Goal: Task Accomplishment & Management: Complete application form

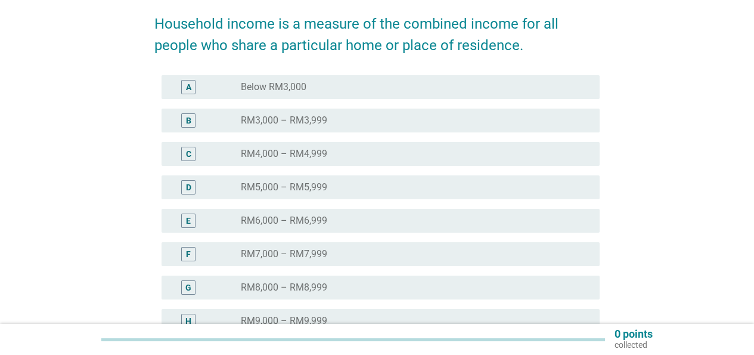
scroll to position [305, 0]
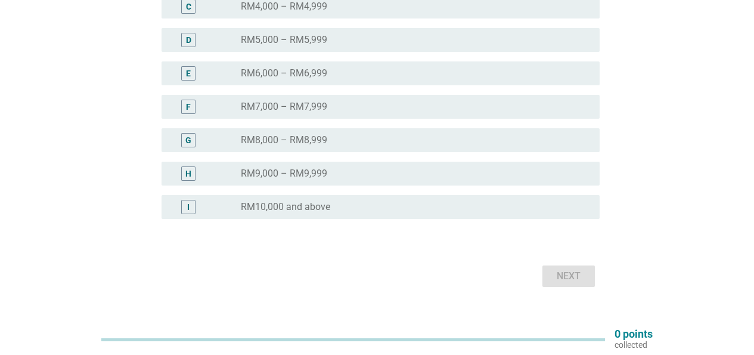
click at [321, 214] on div "I radio_button_unchecked RM10,000 and above" at bounding box center [381, 207] width 438 height 24
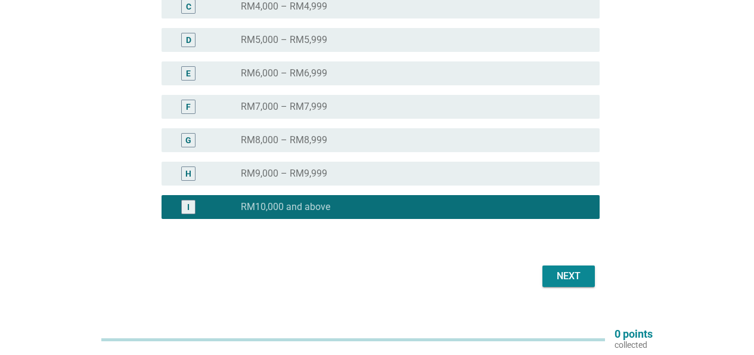
click at [558, 281] on div "Next" at bounding box center [568, 276] width 33 height 14
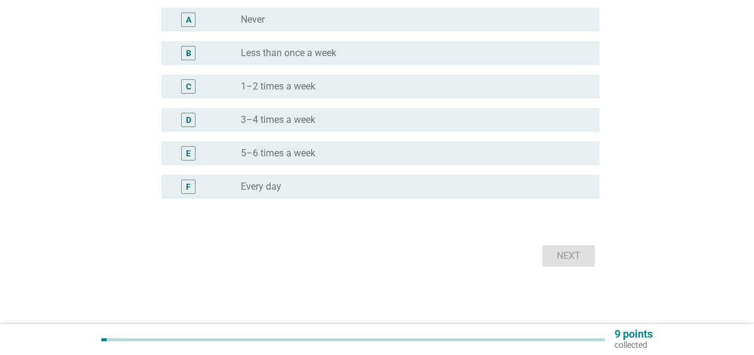
scroll to position [0, 0]
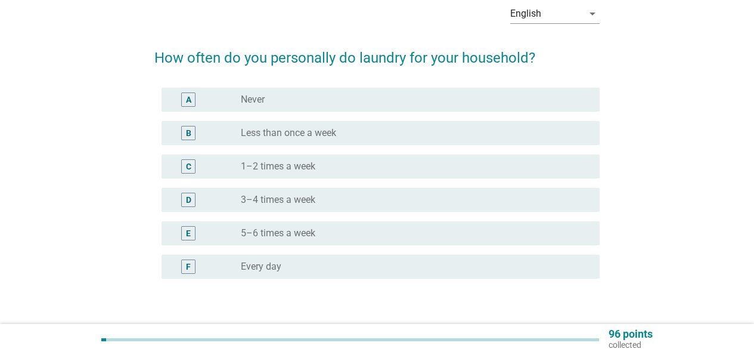
click at [299, 170] on label "1–2 times a week" at bounding box center [278, 166] width 74 height 12
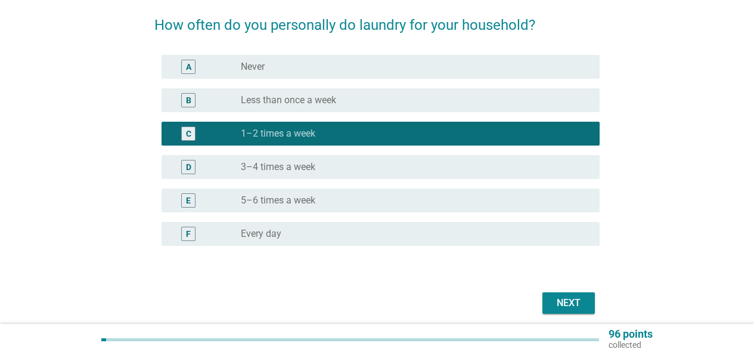
scroll to position [139, 0]
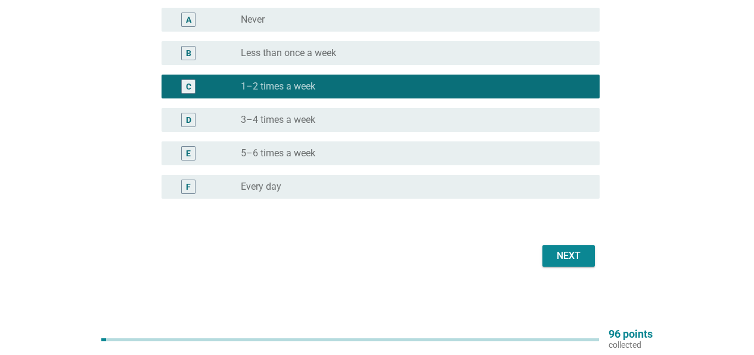
click at [602, 254] on div "English arrow_drop_down How often do you personally do laundry for your househo…" at bounding box center [377, 92] width 464 height 374
click at [580, 252] on div "Next" at bounding box center [568, 256] width 33 height 14
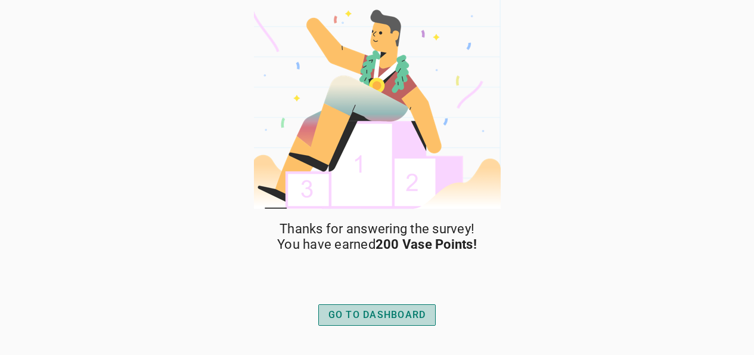
click at [394, 316] on div "GO TO DASHBOARD" at bounding box center [377, 315] width 98 height 14
